Goal: Task Accomplishment & Management: Manage account settings

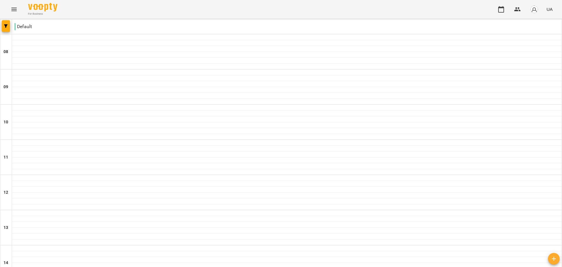
click at [502, 8] on icon "button" at bounding box center [501, 9] width 7 height 7
click at [534, 8] on img "button" at bounding box center [534, 9] width 8 height 8
click at [337, 180] on div at bounding box center [281, 133] width 562 height 267
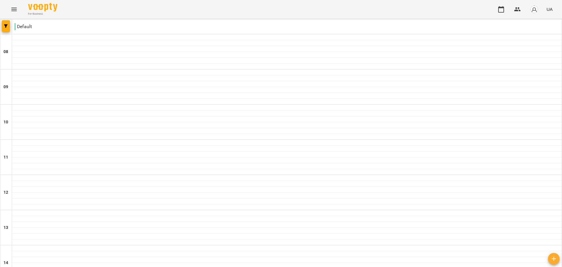
click at [48, 1] on div "For Business UA" at bounding box center [281, 9] width 562 height 19
click at [49, 3] on img at bounding box center [42, 7] width 29 height 8
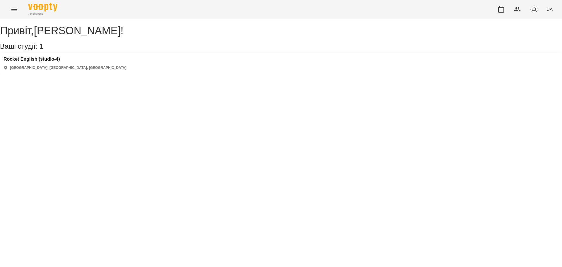
click at [78, 71] on div "Rocket English (studio-4) [GEOGRAPHIC_DATA], [GEOGRAPHIC_DATA], [GEOGRAPHIC_DAT…" at bounding box center [281, 63] width 562 height 21
click at [53, 62] on h3 "Rocket English (studio-4)" at bounding box center [65, 58] width 123 height 5
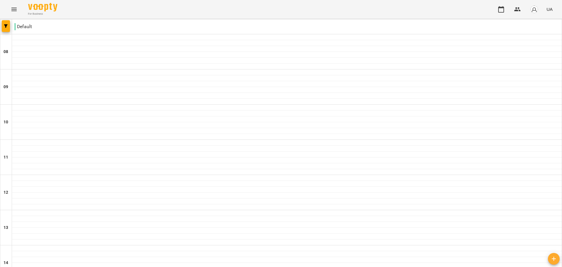
scroll to position [58, 0]
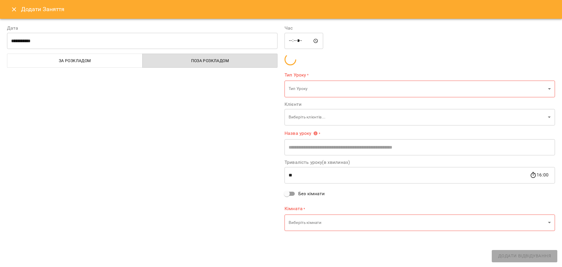
click at [411, 233] on div "**********" at bounding box center [281, 133] width 562 height 267
type input "**********"
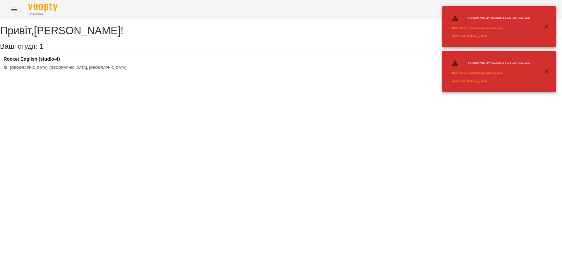
click at [547, 73] on icon "button" at bounding box center [546, 71] width 7 height 7
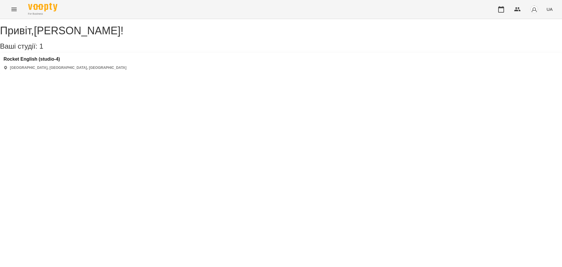
drag, startPoint x: 104, startPoint y: 49, endPoint x: 106, endPoint y: 71, distance: 22.3
click at [104, 49] on h3 "Ваші студії: 1" at bounding box center [281, 46] width 562 height 8
click at [106, 71] on div "Rocket English (studio-4) [GEOGRAPHIC_DATA], [GEOGRAPHIC_DATA], [GEOGRAPHIC_DAT…" at bounding box center [281, 63] width 562 height 21
click at [39, 62] on h3 "Rocket English (studio-4)" at bounding box center [65, 58] width 123 height 5
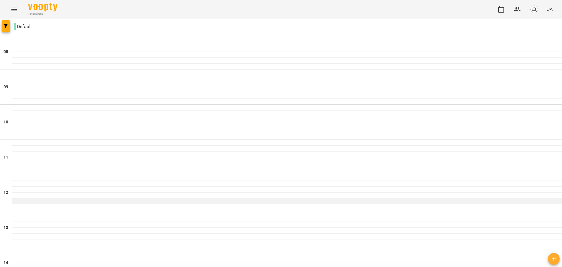
scroll to position [263, 0]
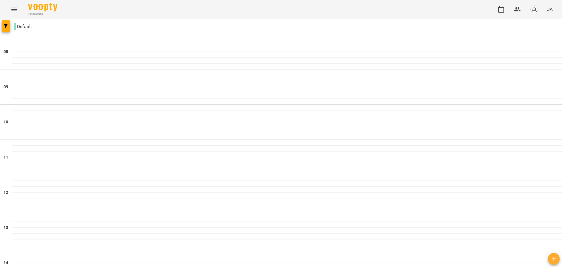
type input "**********"
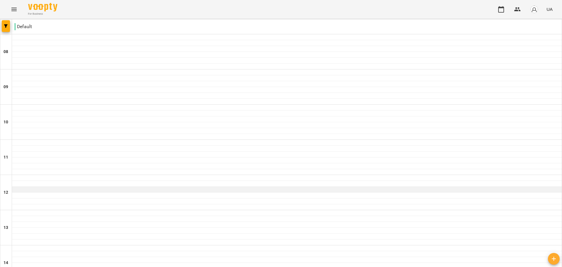
scroll to position [0, 0]
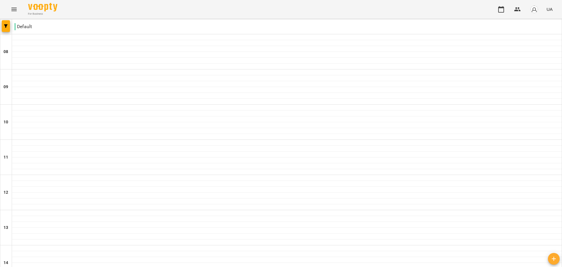
click at [533, 10] on img "button" at bounding box center [534, 9] width 8 height 8
click at [508, 11] on div at bounding box center [281, 133] width 562 height 267
click at [515, 9] on icon "button" at bounding box center [517, 9] width 7 height 7
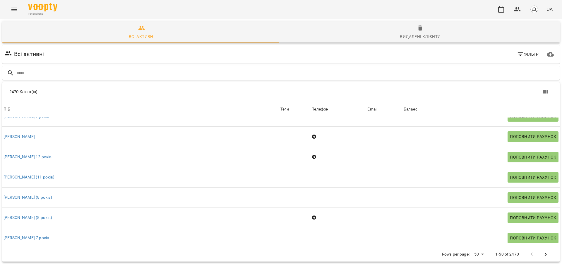
scroll to position [120, 0]
